Goal: Task Accomplishment & Management: Use online tool/utility

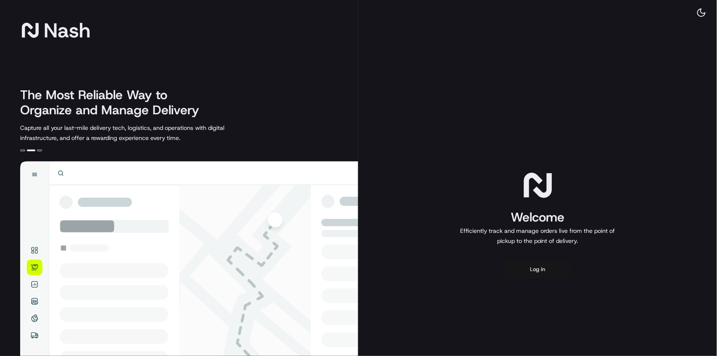
click at [536, 271] on button "Log in" at bounding box center [537, 269] width 67 height 20
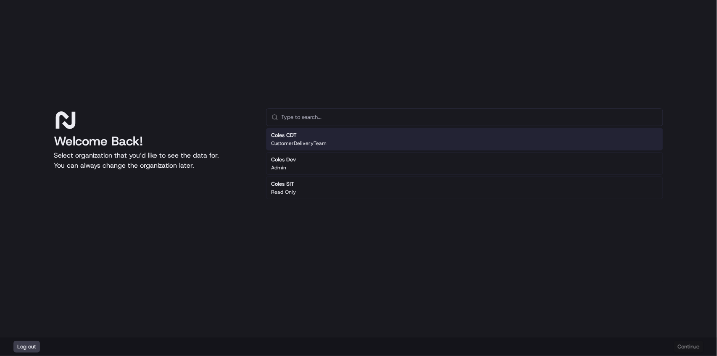
click at [306, 138] on h2 "Coles CDT" at bounding box center [298, 135] width 55 height 8
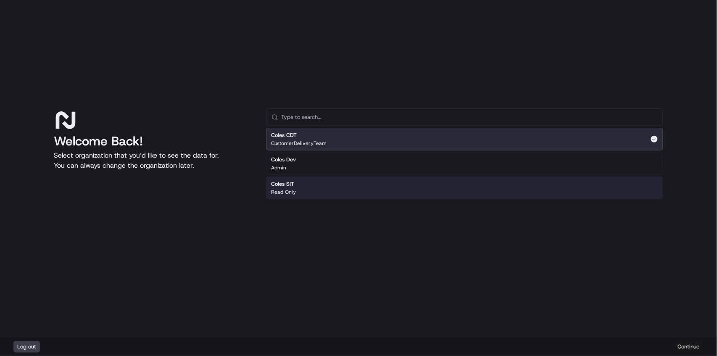
click at [692, 346] on button "Continue" at bounding box center [688, 347] width 29 height 12
